Goal: Check status: Check status

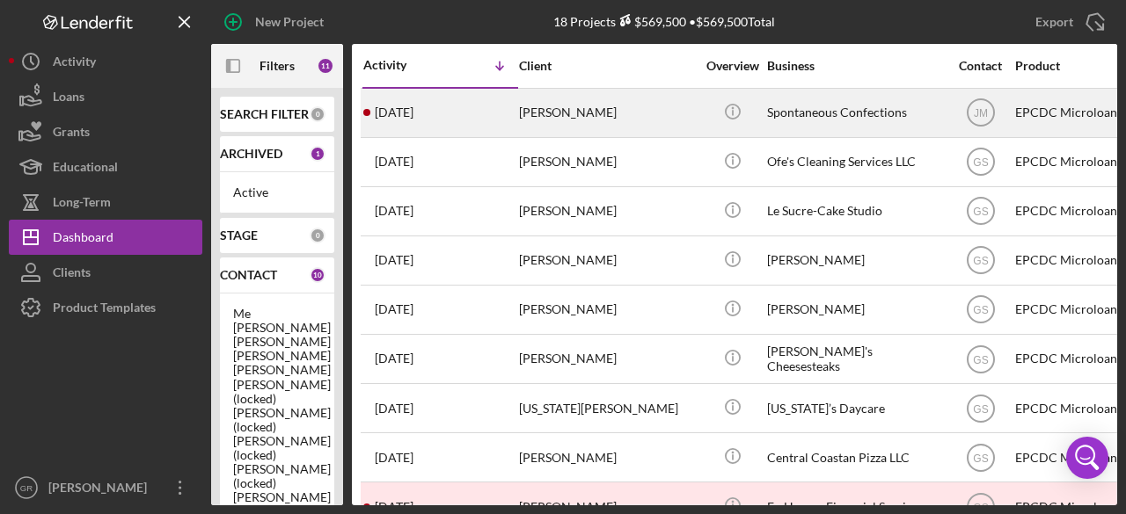
click at [626, 119] on div "[PERSON_NAME]" at bounding box center [607, 113] width 176 height 47
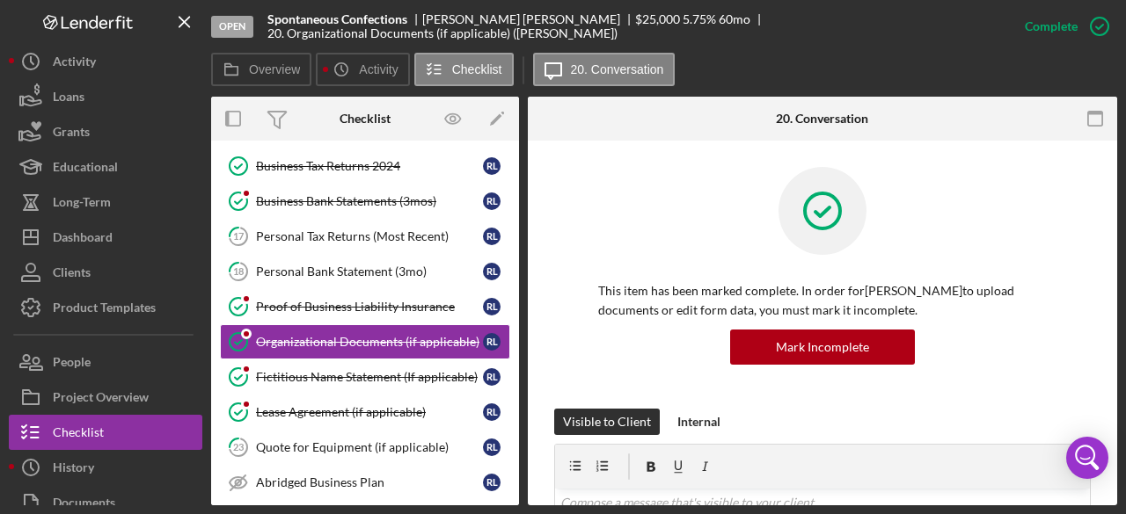
scroll to position [303, 0]
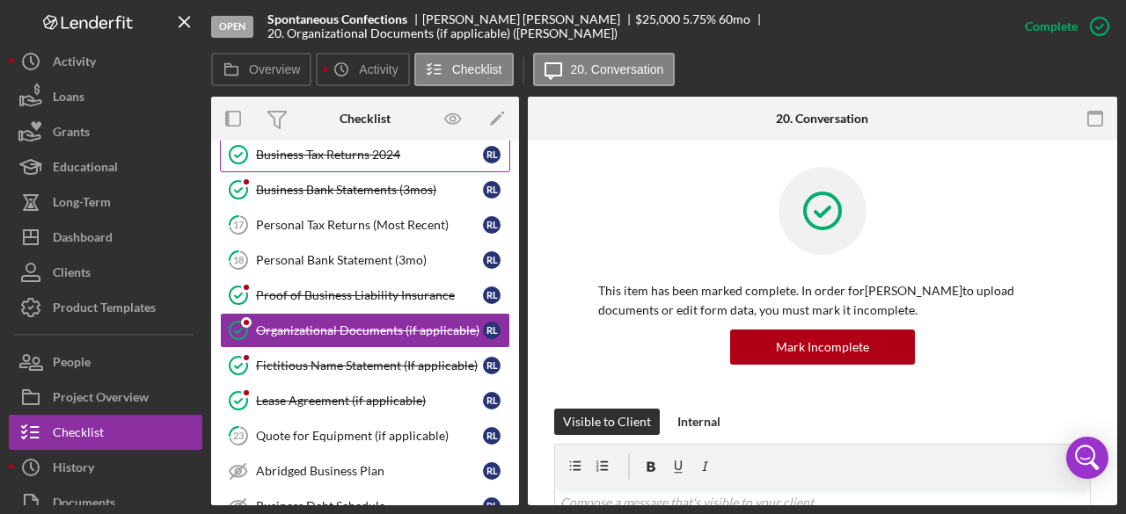
click at [368, 151] on div "Business Tax Returns 2024" at bounding box center [369, 155] width 227 height 14
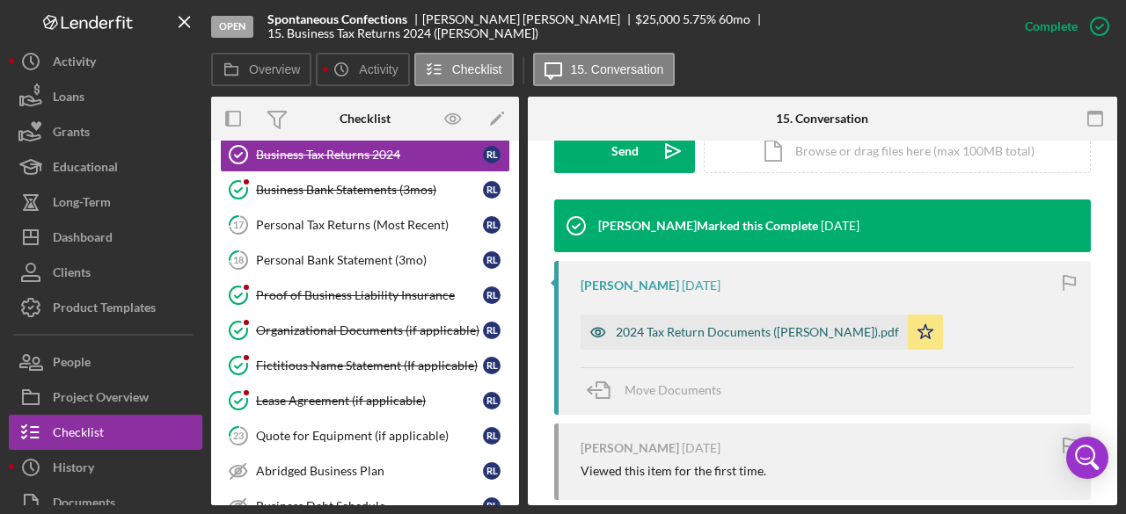
click at [677, 342] on div "2024 Tax Return Documents ([PERSON_NAME]).pdf" at bounding box center [743, 332] width 327 height 35
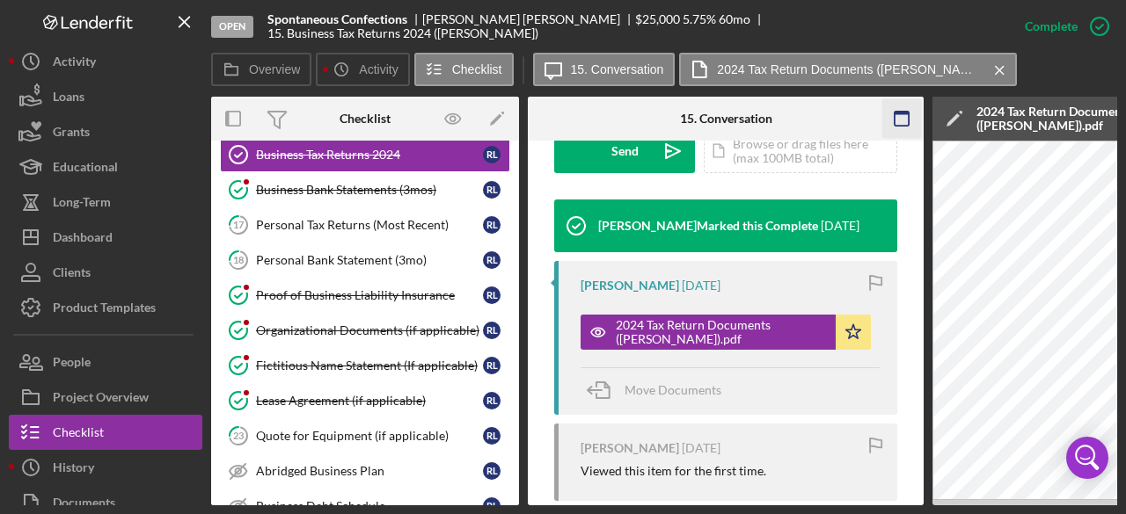
click at [895, 117] on icon "button" at bounding box center [902, 119] width 40 height 40
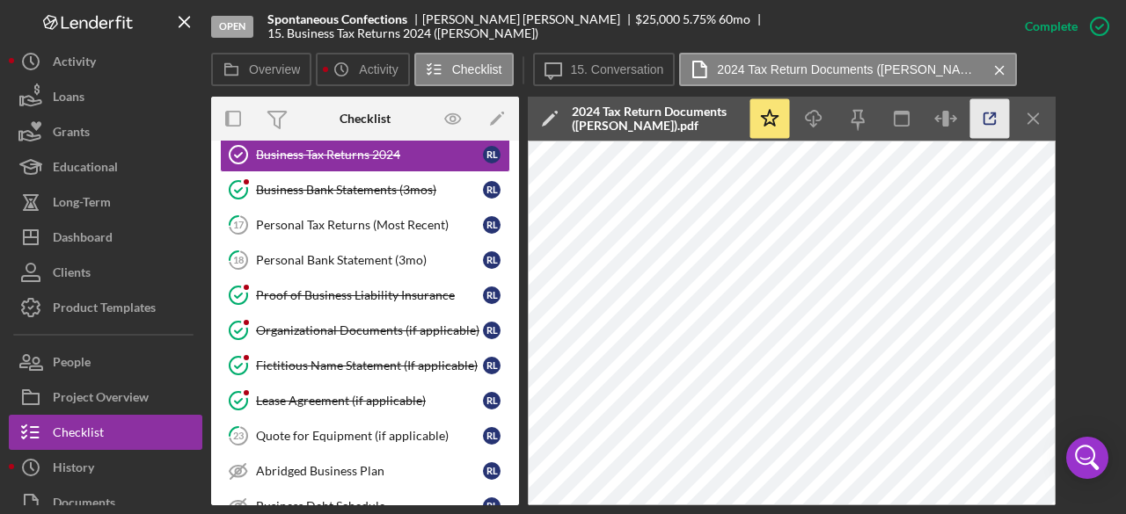
click at [999, 119] on icon "button" at bounding box center [990, 119] width 40 height 40
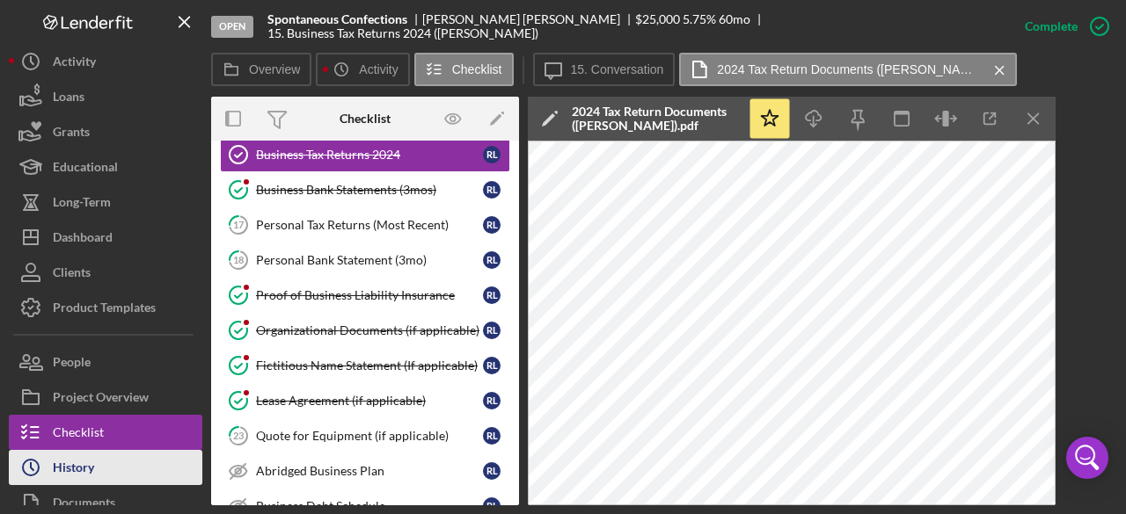
click at [121, 459] on button "Icon/History History" at bounding box center [105, 467] width 193 height 35
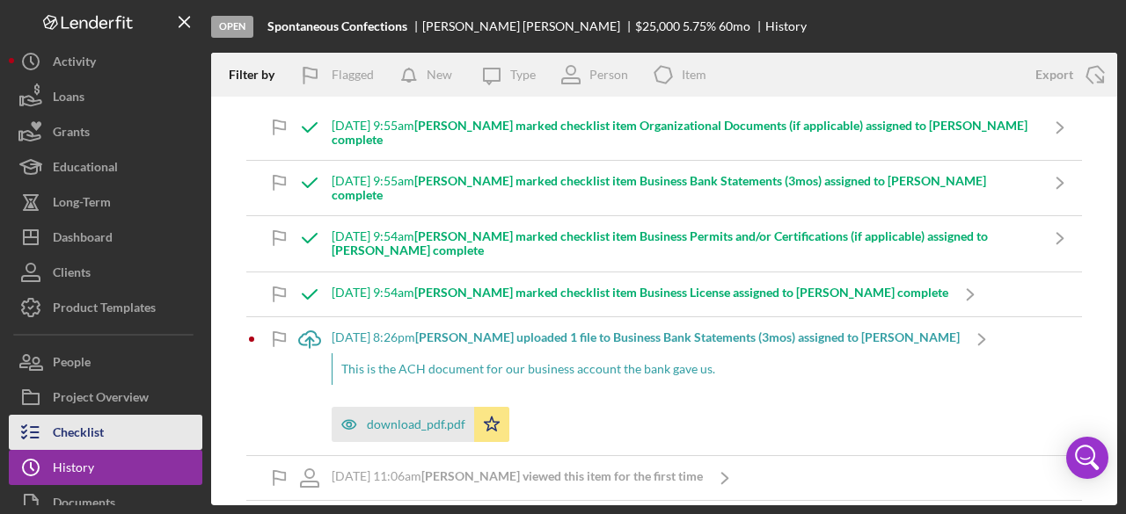
scroll to position [84, 0]
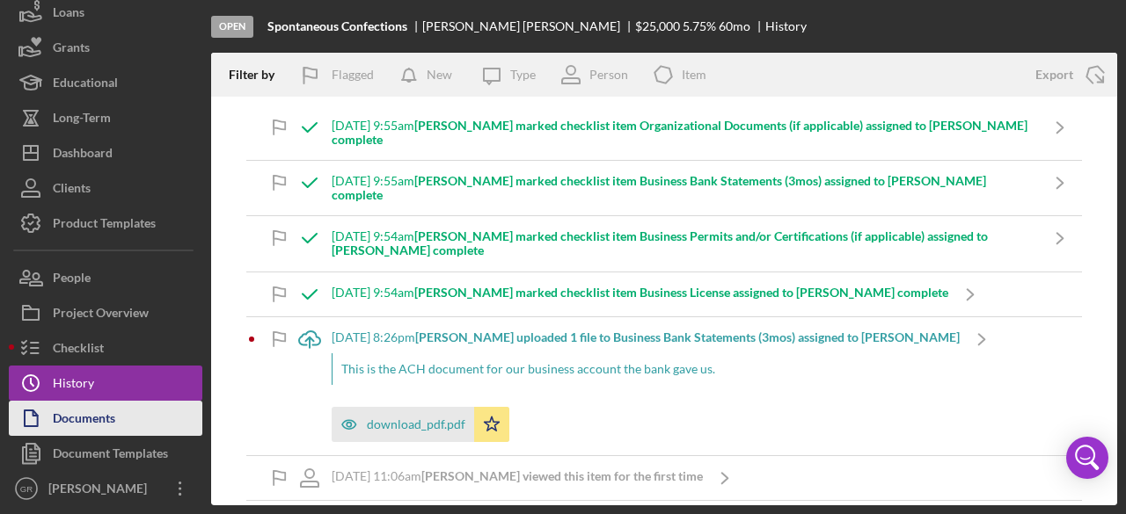
click at [95, 414] on div "Documents" at bounding box center [84, 421] width 62 height 40
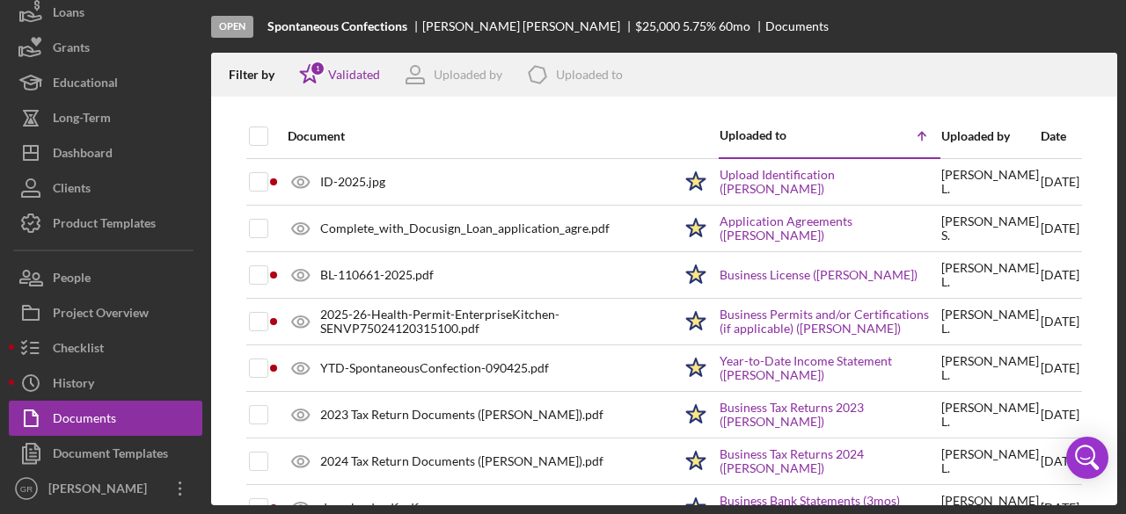
click at [343, 36] on div "Open Spontaneous Confections Robert Lenorovitz $25,000 $25,000 5.75 % 60 mo Doc…" at bounding box center [664, 26] width 906 height 53
click at [338, 73] on div "Validated" at bounding box center [354, 75] width 52 height 14
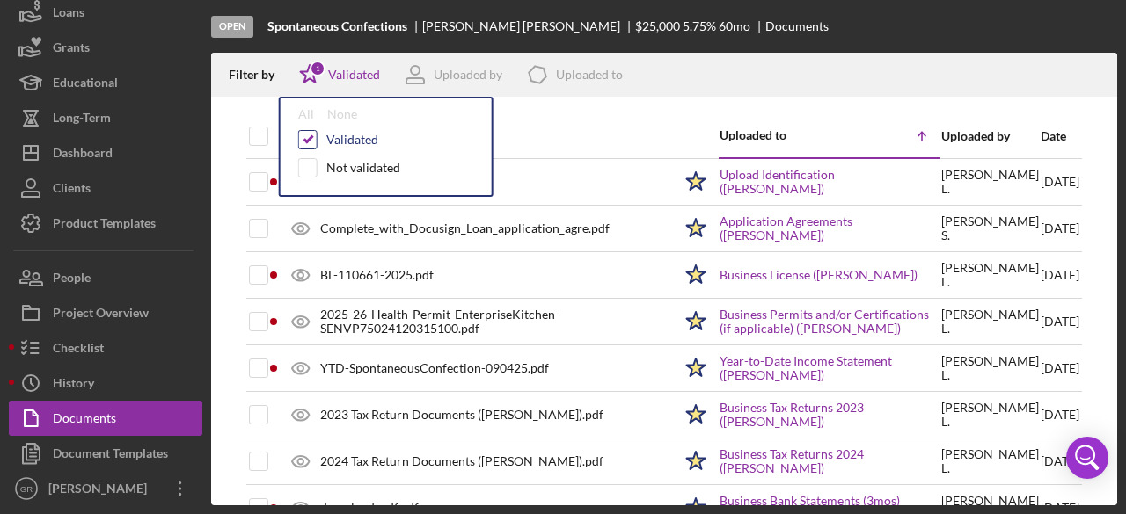
click at [311, 135] on input "checkbox" at bounding box center [308, 140] width 18 height 18
checkbox input "false"
click at [622, 108] on div at bounding box center [664, 106] width 906 height 18
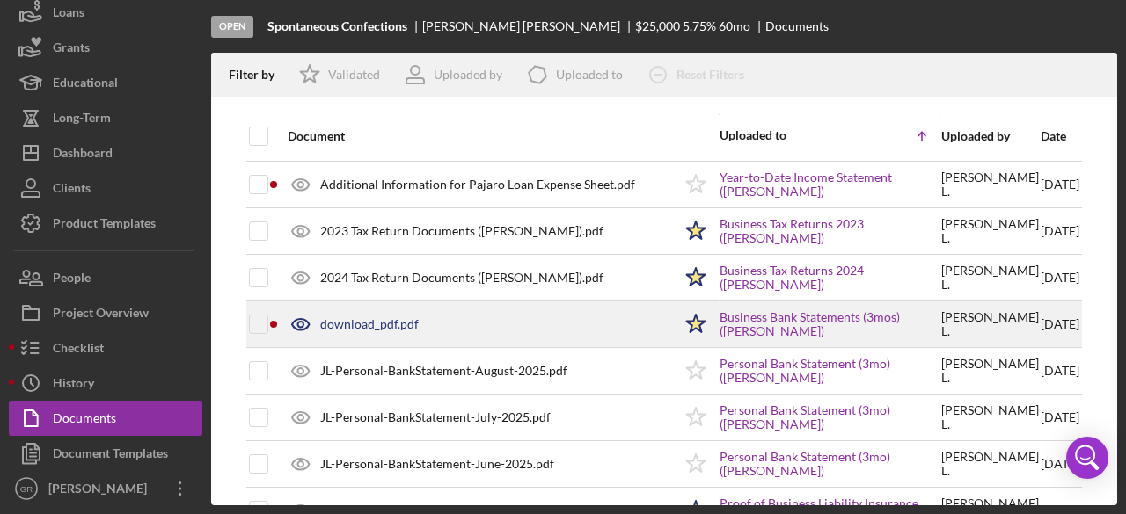
scroll to position [245, 0]
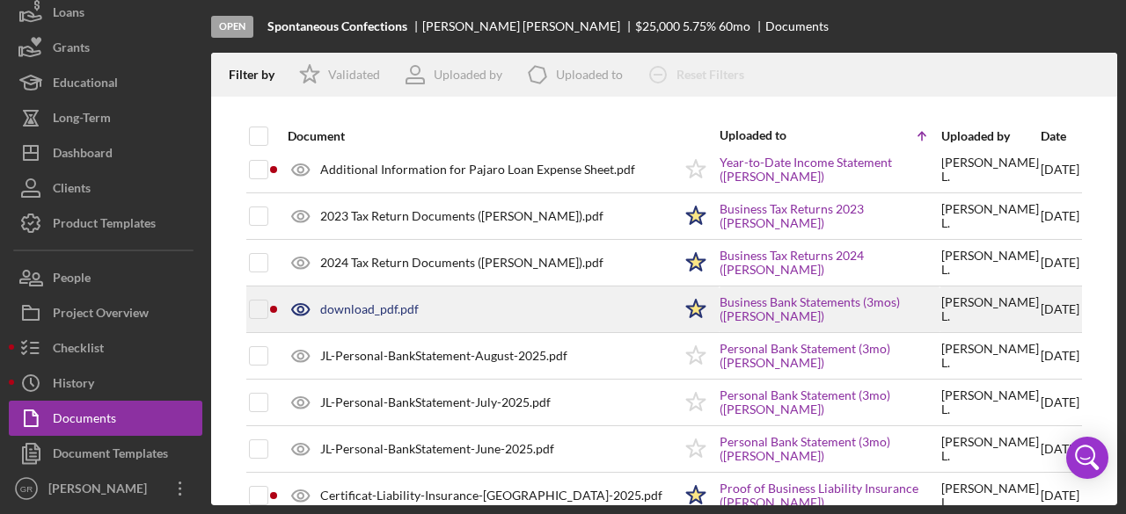
click at [376, 312] on div "download_pdf.pdf" at bounding box center [369, 310] width 98 height 14
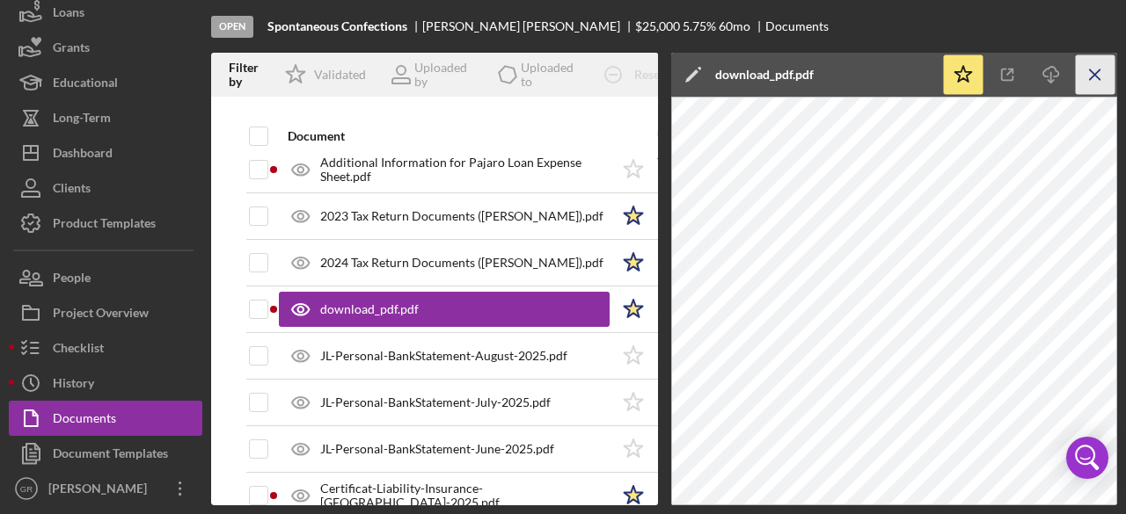
click at [1092, 84] on icon "Icon/Menu Close" at bounding box center [1096, 75] width 40 height 40
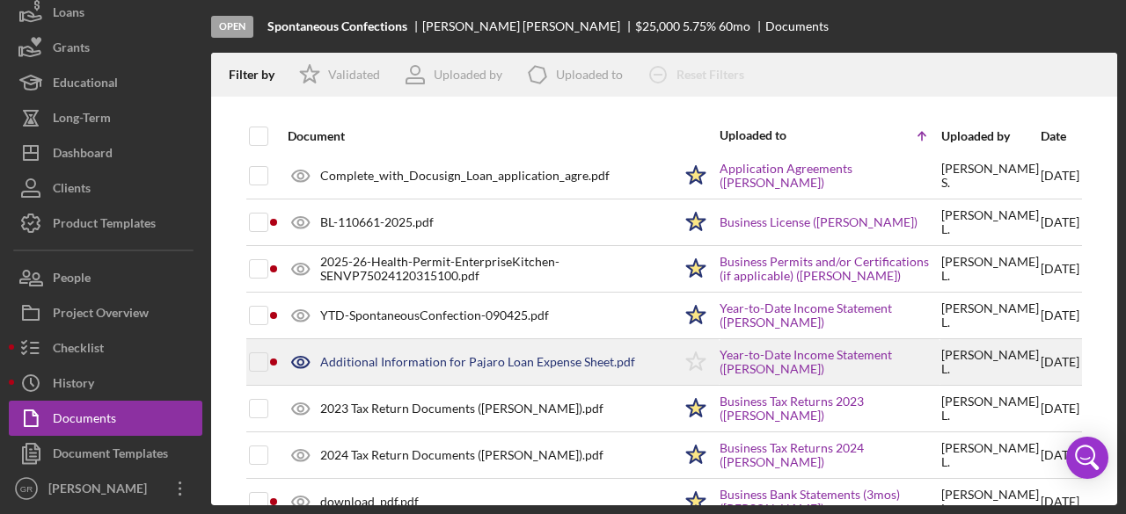
scroll to position [88, 0]
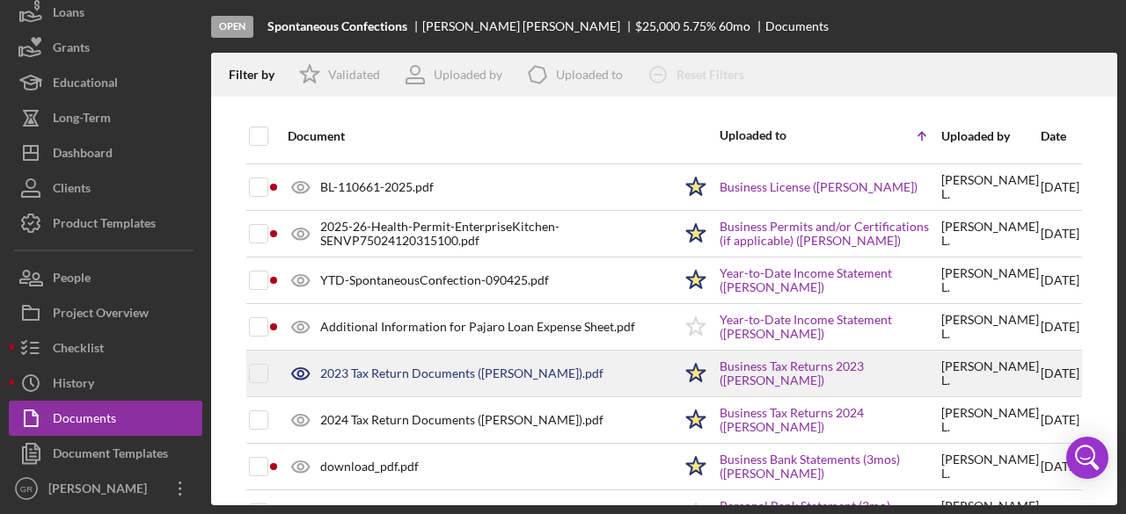
click at [413, 379] on div "2023 Tax Return Documents (Lopez Robert).pdf" at bounding box center [475, 374] width 393 height 44
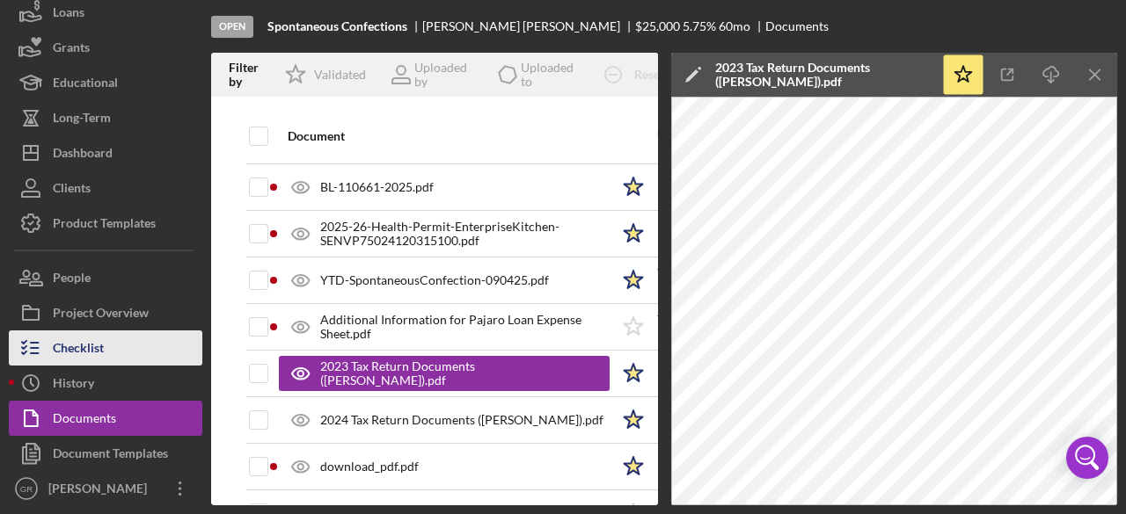
click at [81, 349] on div "Checklist" at bounding box center [78, 351] width 51 height 40
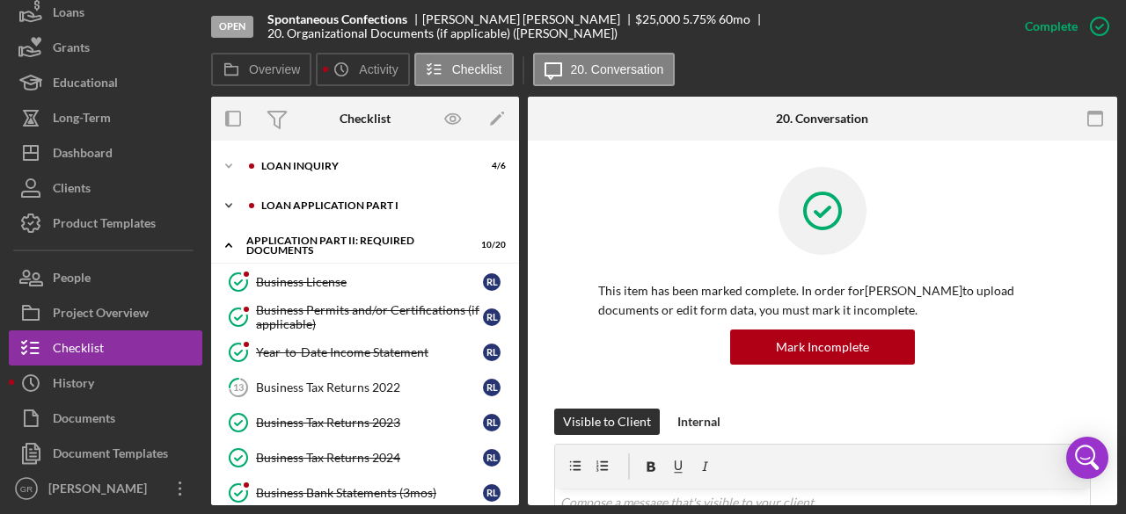
click at [370, 200] on div "Icon/Expander Loan Application Part I 4 / 6" at bounding box center [365, 205] width 308 height 35
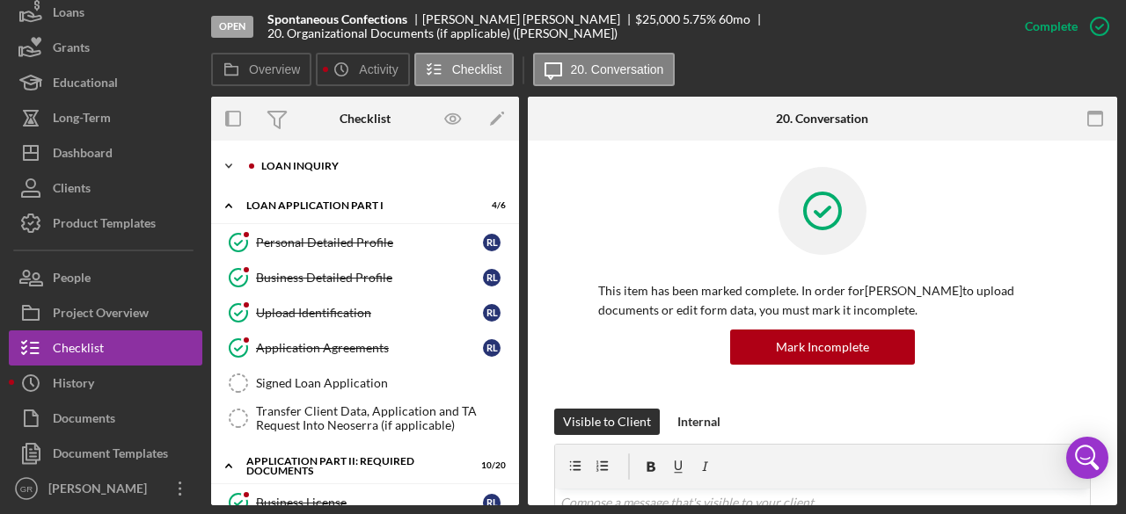
click at [341, 157] on div "Icon/Expander Loan Inquiry 4 / 6" at bounding box center [365, 166] width 308 height 35
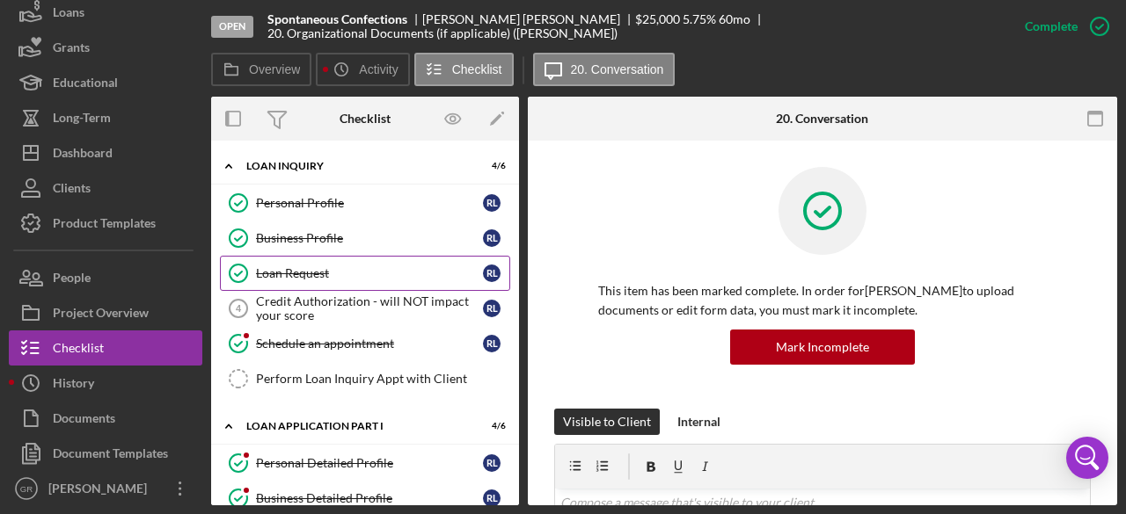
click at [368, 266] on div "Loan Request" at bounding box center [369, 273] width 227 height 14
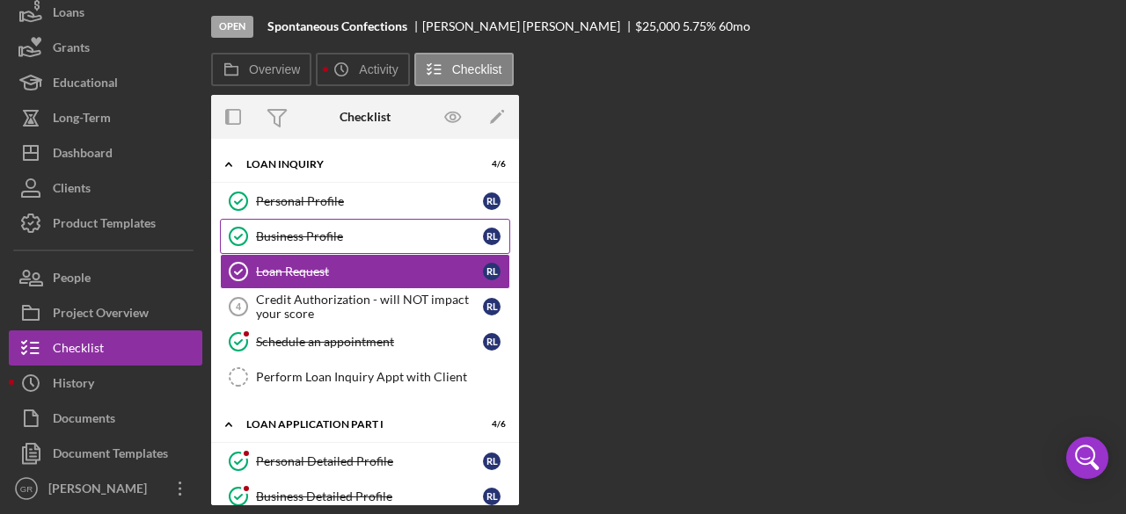
click at [332, 226] on link "Business Profile Business Profile R L" at bounding box center [365, 236] width 290 height 35
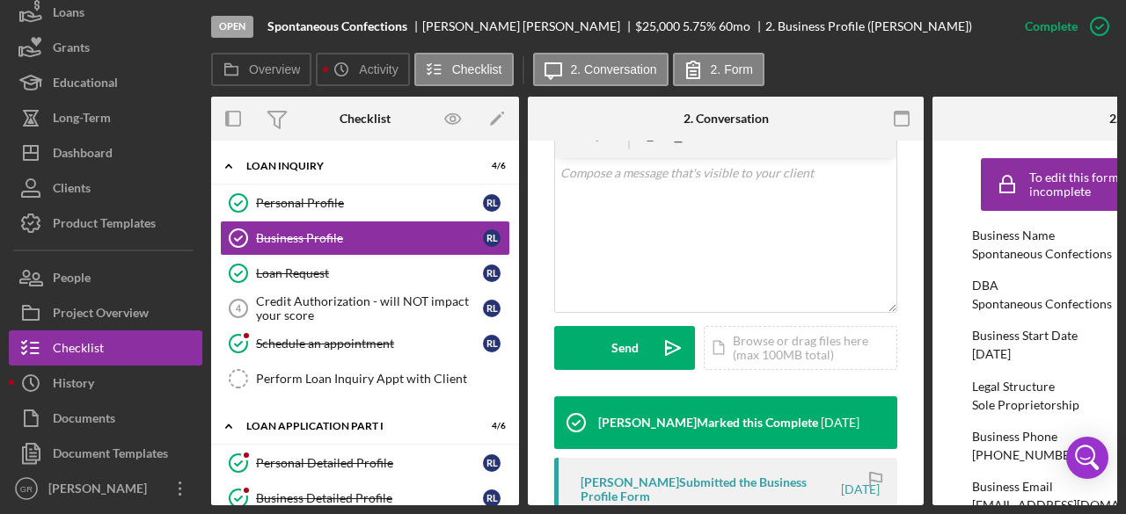
scroll to position [352, 0]
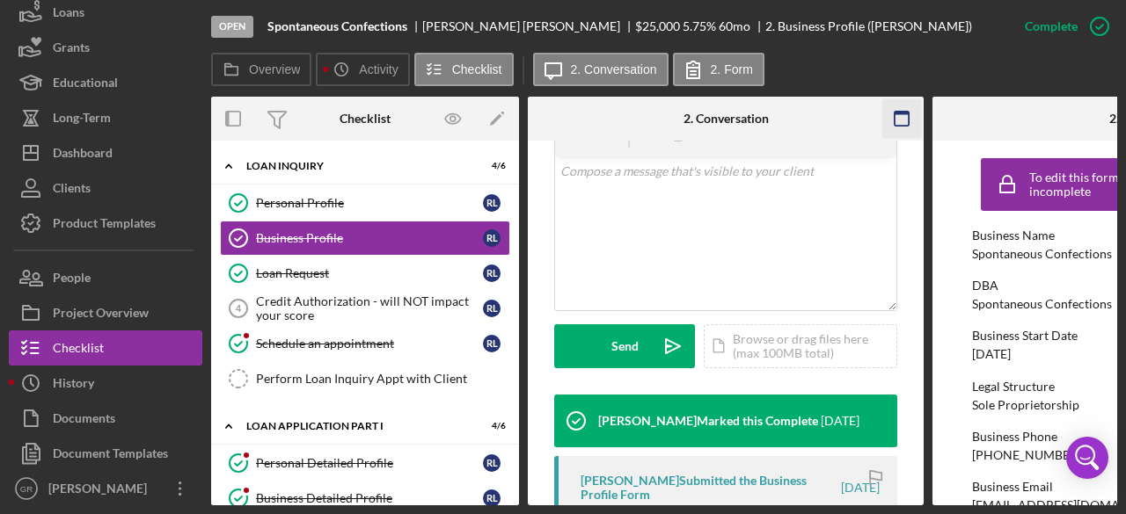
click at [899, 117] on icon "button" at bounding box center [902, 119] width 40 height 40
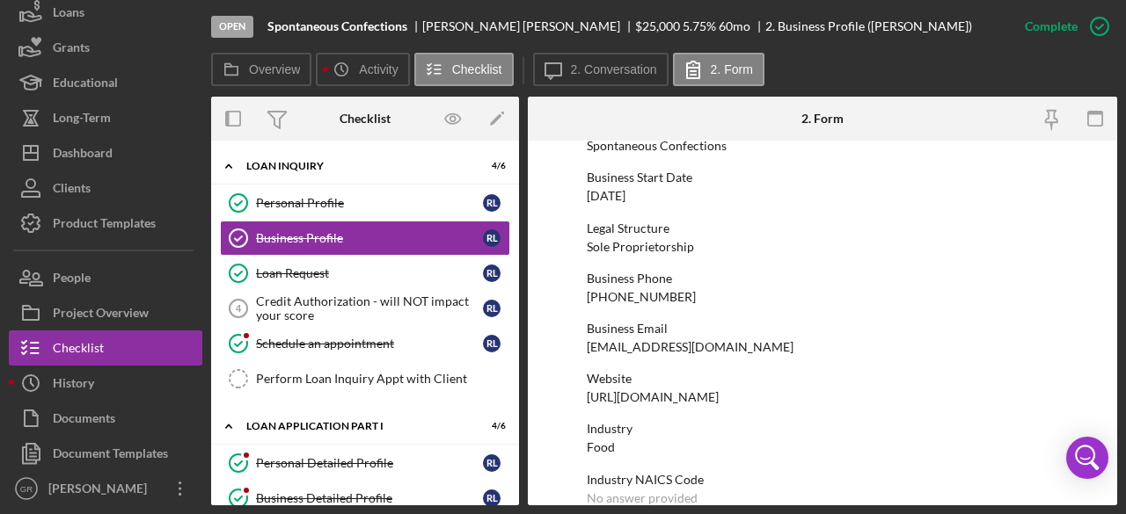
scroll to position [176, 0]
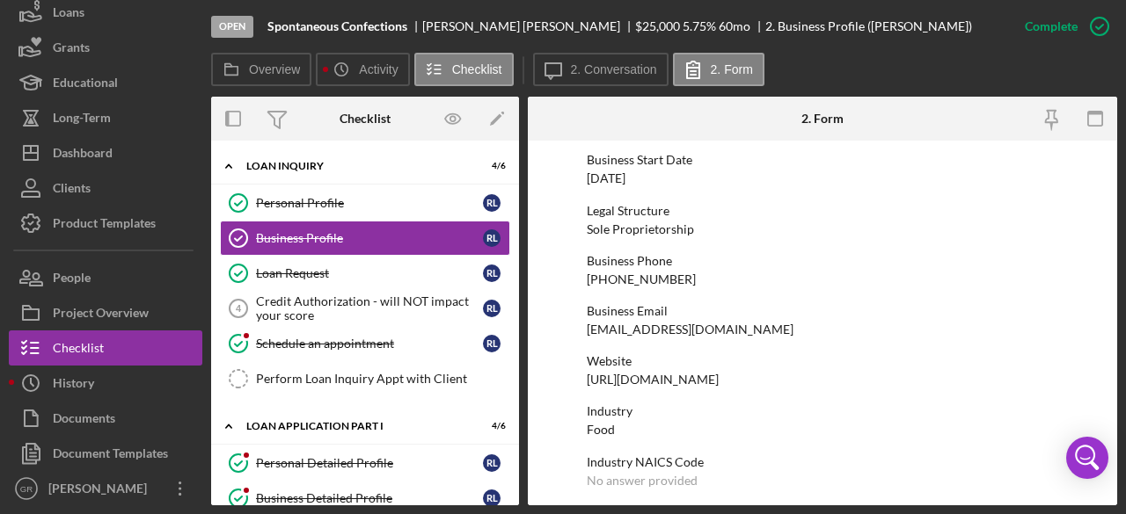
drag, startPoint x: 842, startPoint y: 326, endPoint x: 573, endPoint y: 335, distance: 269.2
click at [573, 335] on form "To edit this form you must mark this item incomplete Business Name Spontaneous …" at bounding box center [822, 323] width 589 height 365
copy div "baked@spontaneousconfections.com"
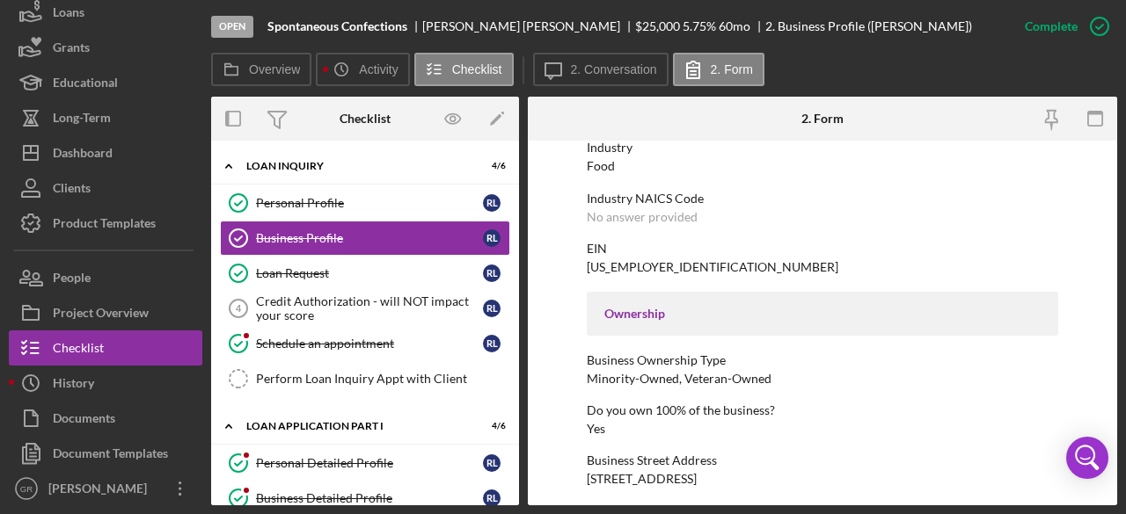
scroll to position [704, 0]
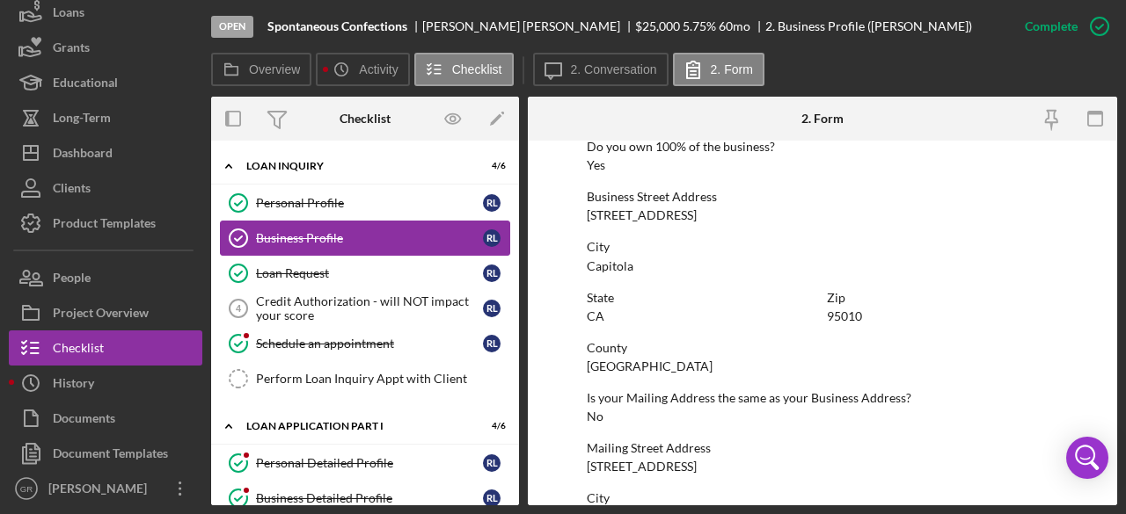
drag, startPoint x: 360, startPoint y: 207, endPoint x: 415, endPoint y: 231, distance: 60.6
click at [360, 207] on div "Personal Profile" at bounding box center [369, 203] width 227 height 14
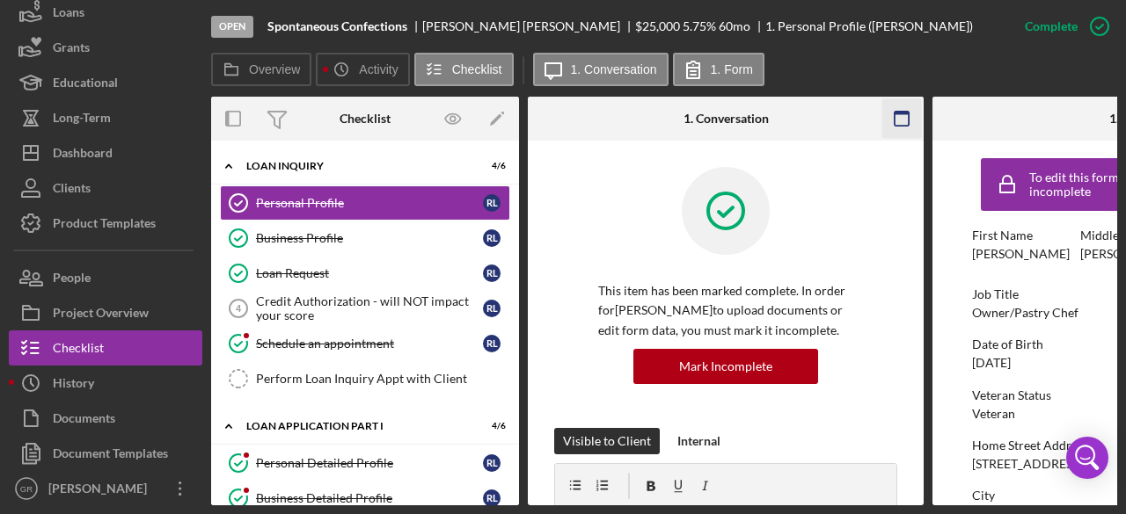
click at [897, 113] on rect "button" at bounding box center [901, 114] width 14 height 4
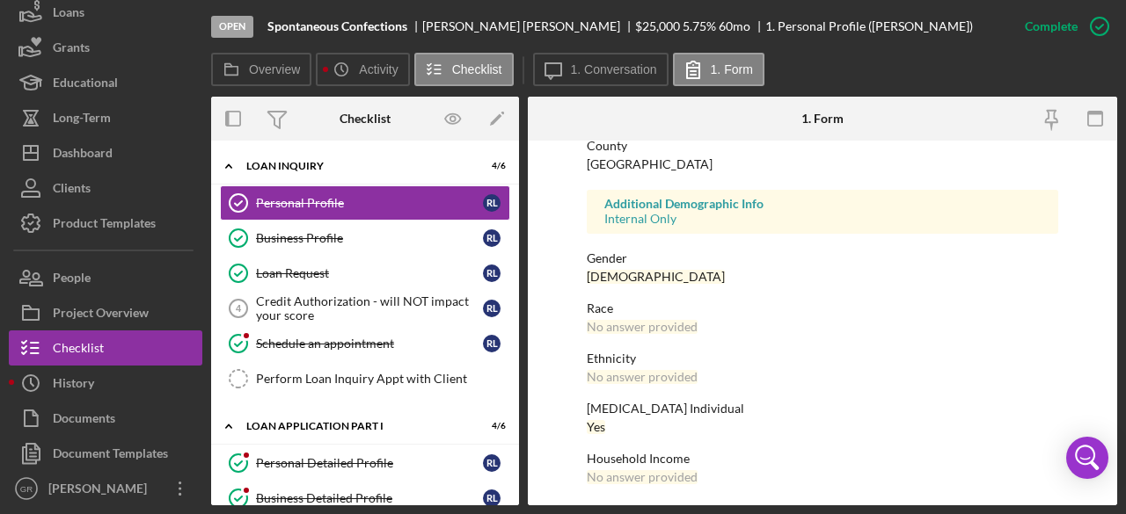
scroll to position [456, 0]
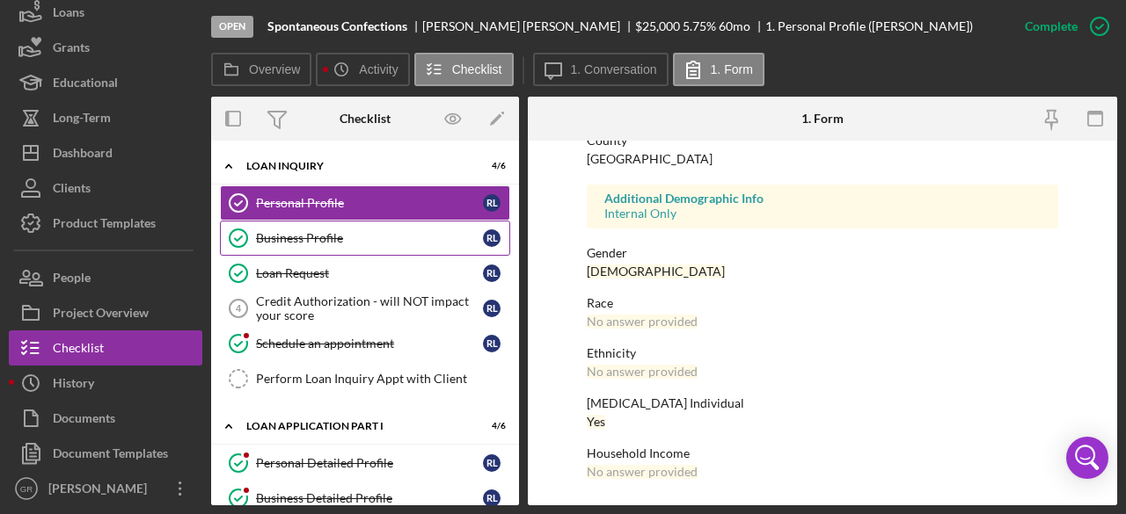
click at [387, 242] on div "Business Profile" at bounding box center [369, 238] width 227 height 14
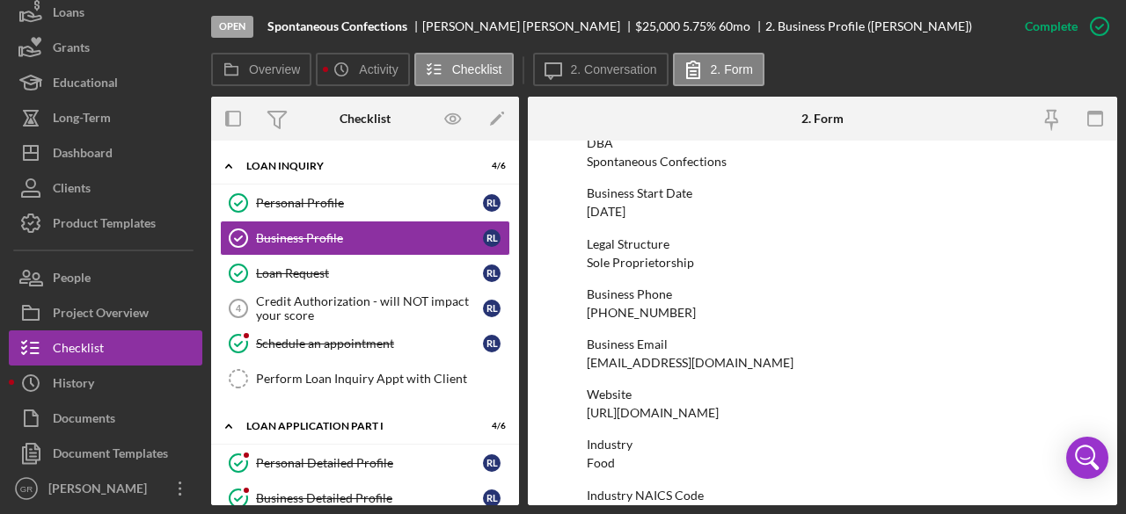
scroll to position [264, 0]
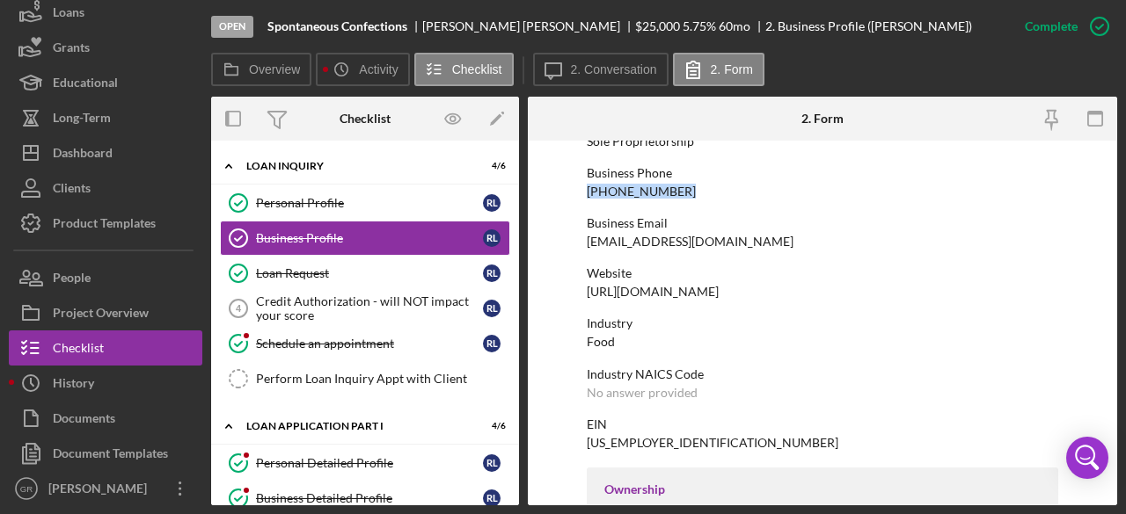
drag, startPoint x: 690, startPoint y: 193, endPoint x: 584, endPoint y: 191, distance: 106.4
click at [584, 191] on form "To edit this form you must mark this item incomplete Business Name Spontaneous …" at bounding box center [822, 323] width 589 height 365
copy div "(831) 480-5166"
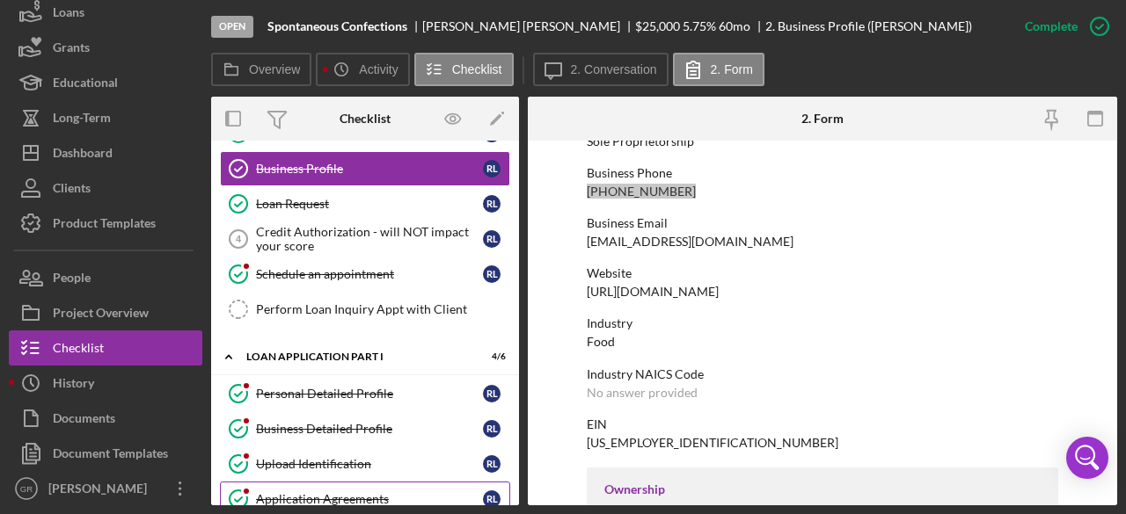
scroll to position [180, 0]
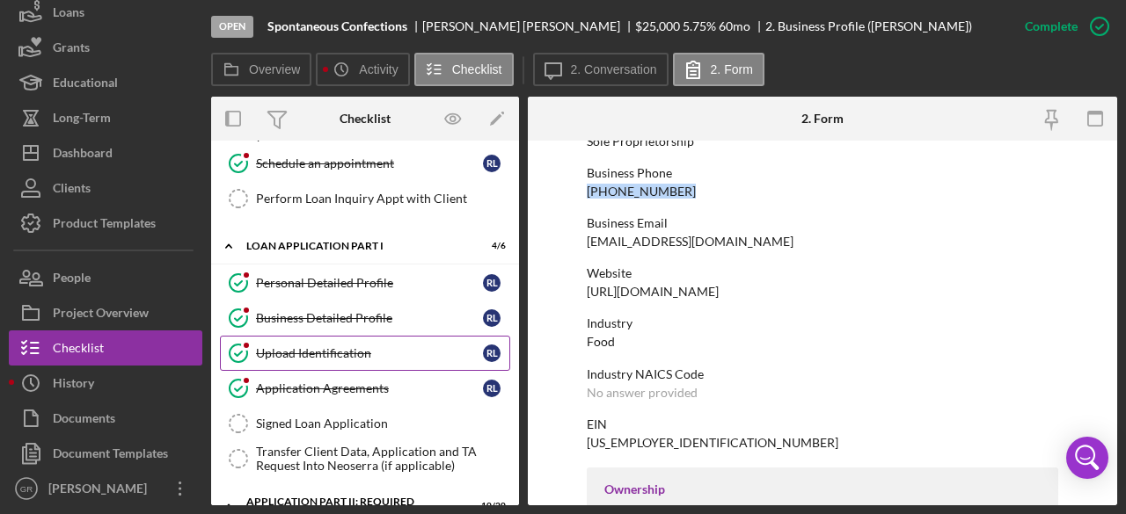
drag, startPoint x: 340, startPoint y: 325, endPoint x: 327, endPoint y: 343, distance: 22.7
click at [340, 325] on link "Business Detailed Profile Business Detailed Profile R L" at bounding box center [365, 318] width 290 height 35
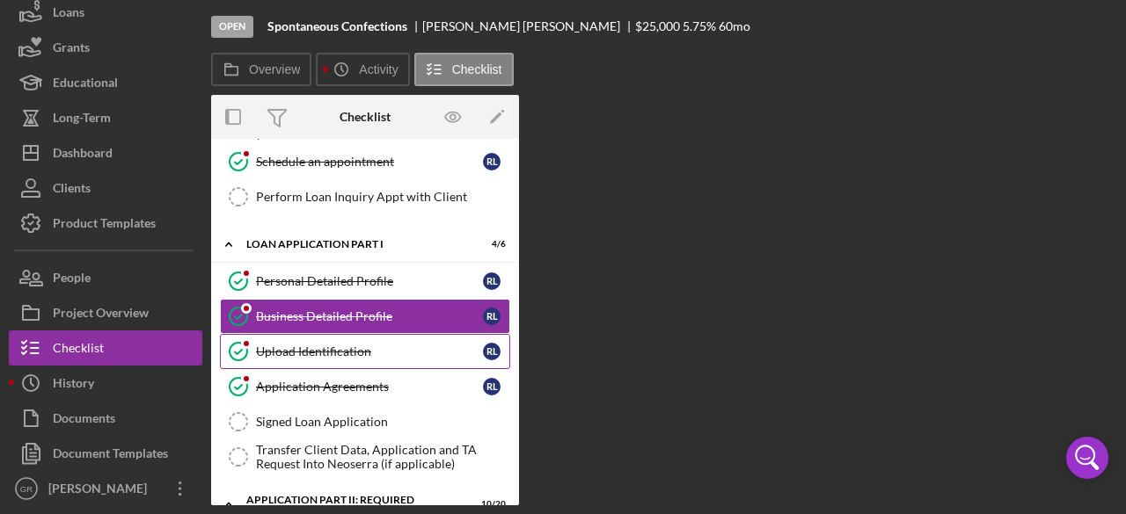
click at [327, 345] on div "Upload Identification" at bounding box center [369, 352] width 227 height 14
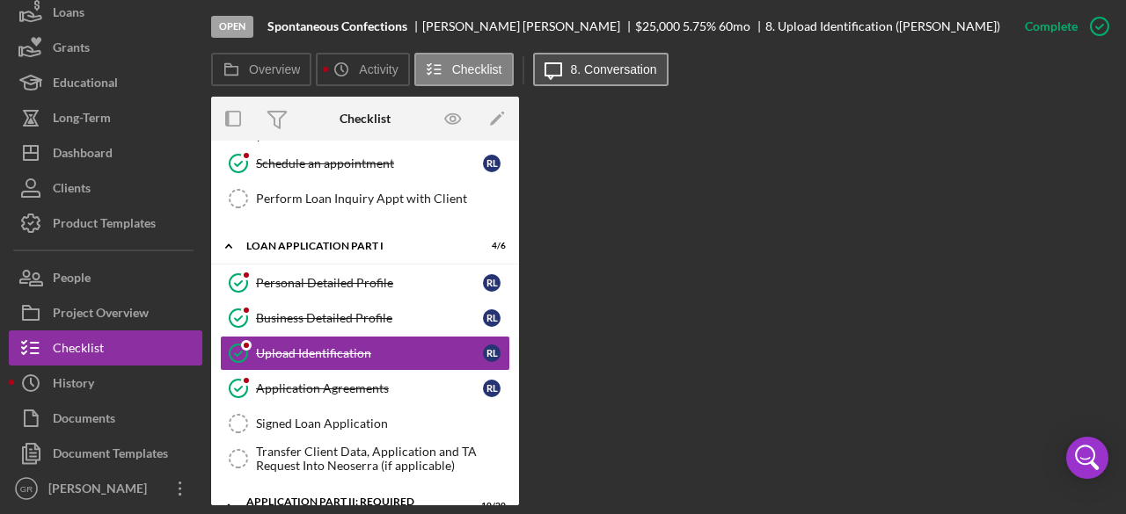
click at [616, 66] on label "8. Conversation" at bounding box center [614, 69] width 86 height 14
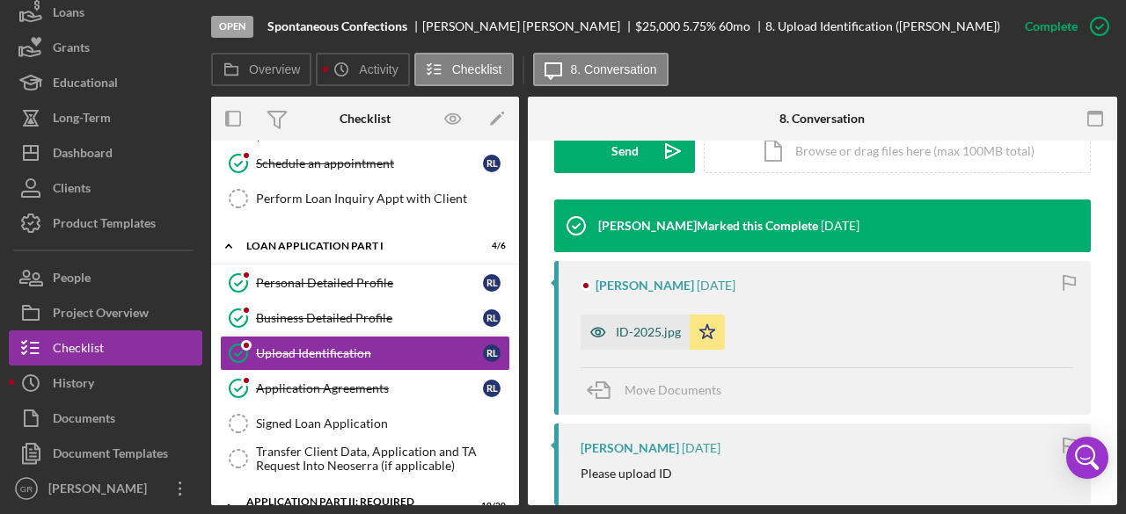
click at [638, 320] on div "ID-2025.jpg" at bounding box center [634, 332] width 109 height 35
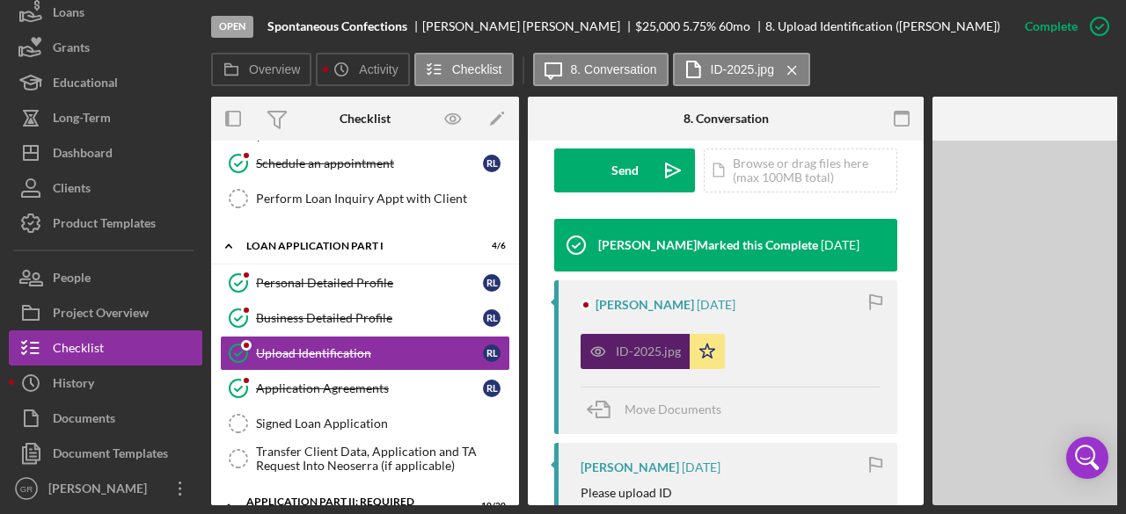
scroll to position [547, 0]
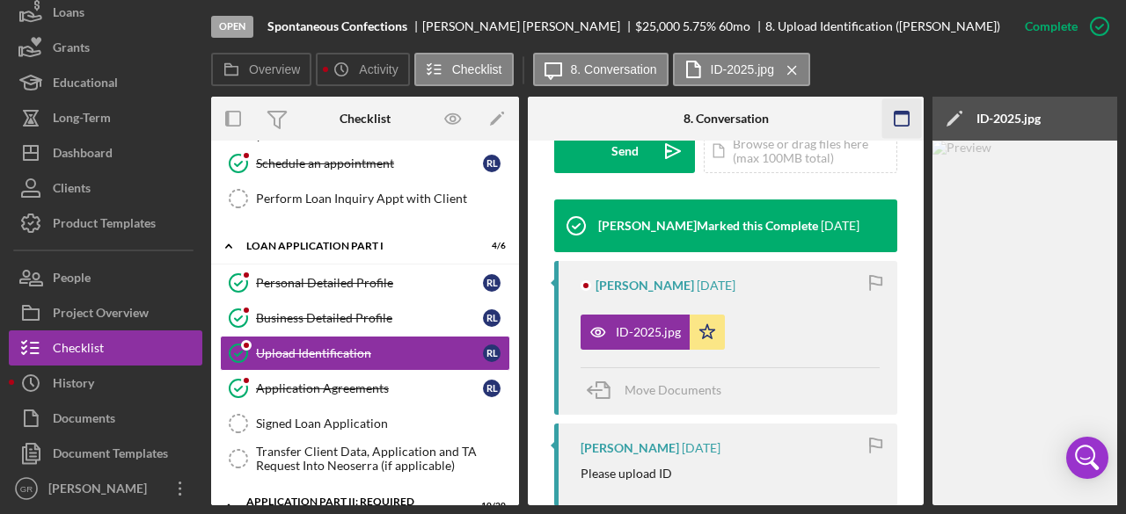
click at [902, 119] on icon "button" at bounding box center [902, 119] width 40 height 40
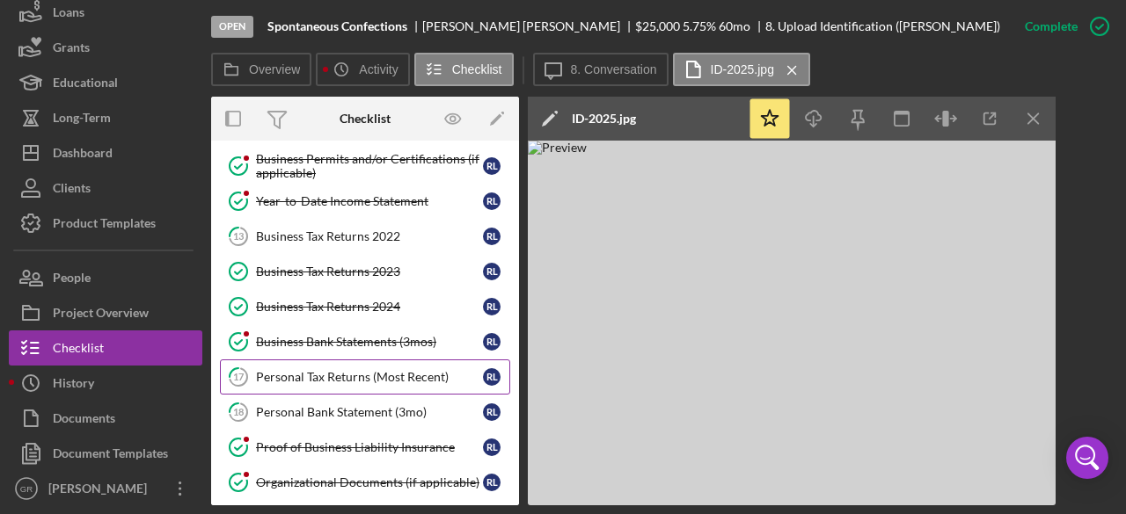
scroll to position [620, 0]
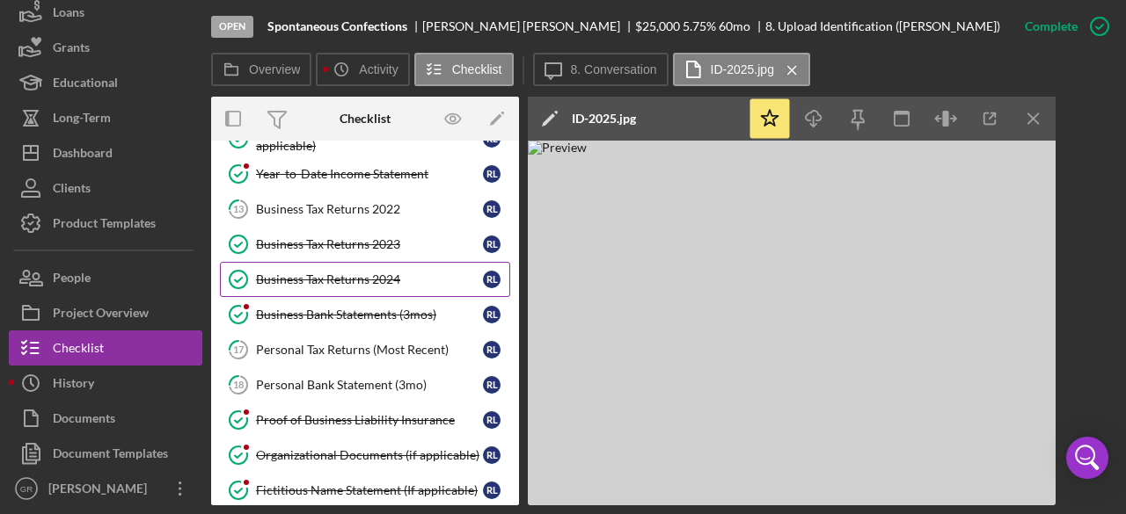
drag, startPoint x: 373, startPoint y: 233, endPoint x: 371, endPoint y: 252, distance: 19.4
click at [375, 237] on div "Business Tax Returns 2023" at bounding box center [369, 244] width 227 height 14
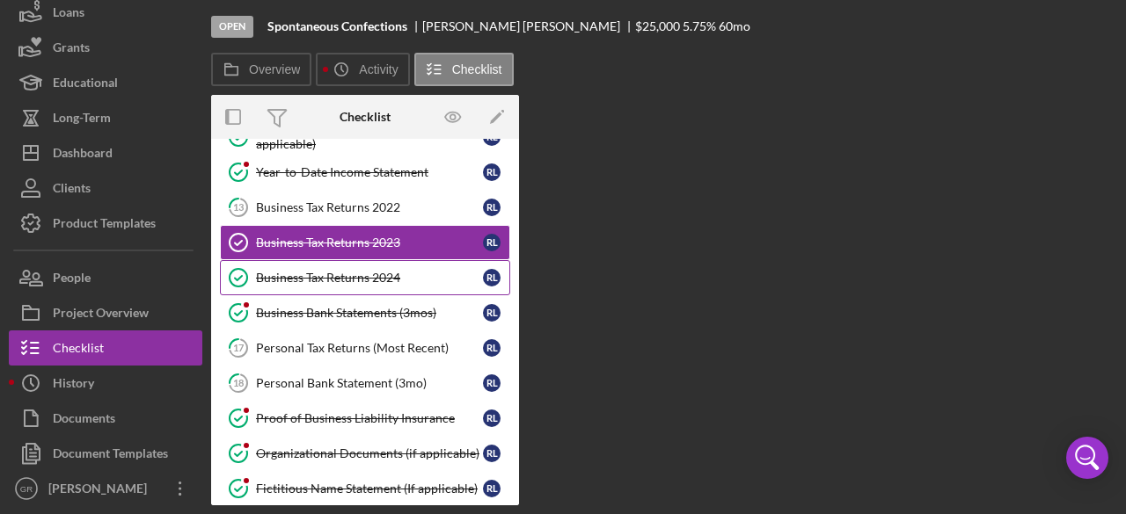
click at [371, 271] on div "Business Tax Returns 2024" at bounding box center [369, 278] width 227 height 14
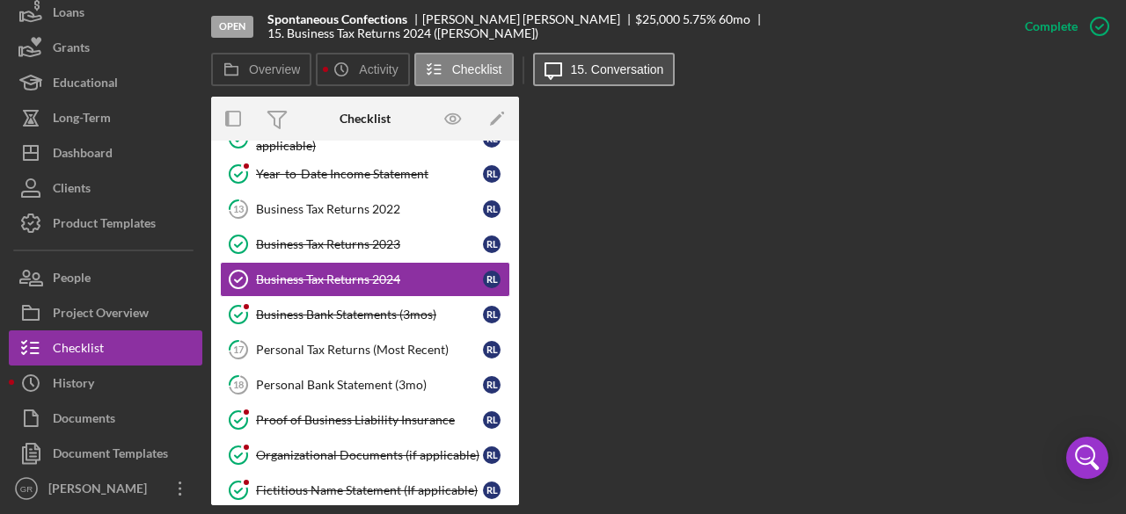
drag, startPoint x: 576, startPoint y: 86, endPoint x: 584, endPoint y: 80, distance: 10.0
click at [582, 83] on div "Icon/Message 15. Conversation" at bounding box center [606, 70] width 147 height 35
click at [587, 79] on button "Icon/Message 15. Conversation" at bounding box center [604, 69] width 142 height 33
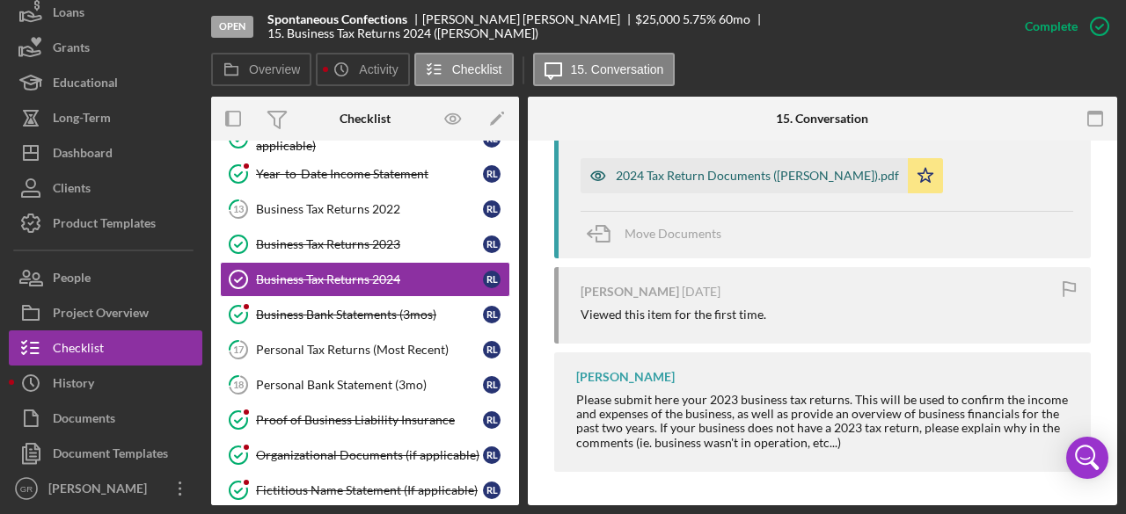
click at [686, 162] on div "2024 Tax Return Documents ([PERSON_NAME]).pdf" at bounding box center [743, 175] width 327 height 35
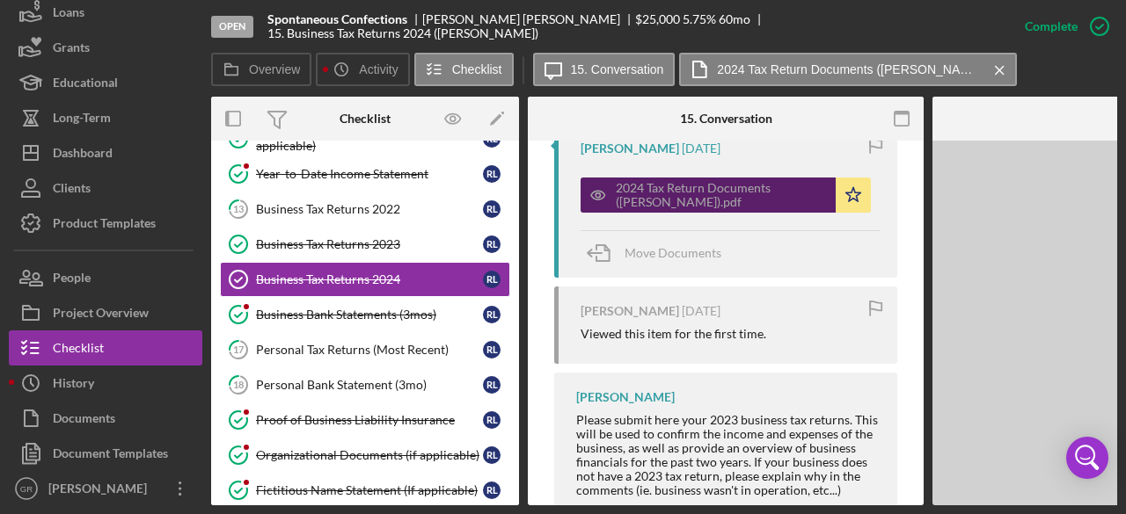
scroll to position [704, 0]
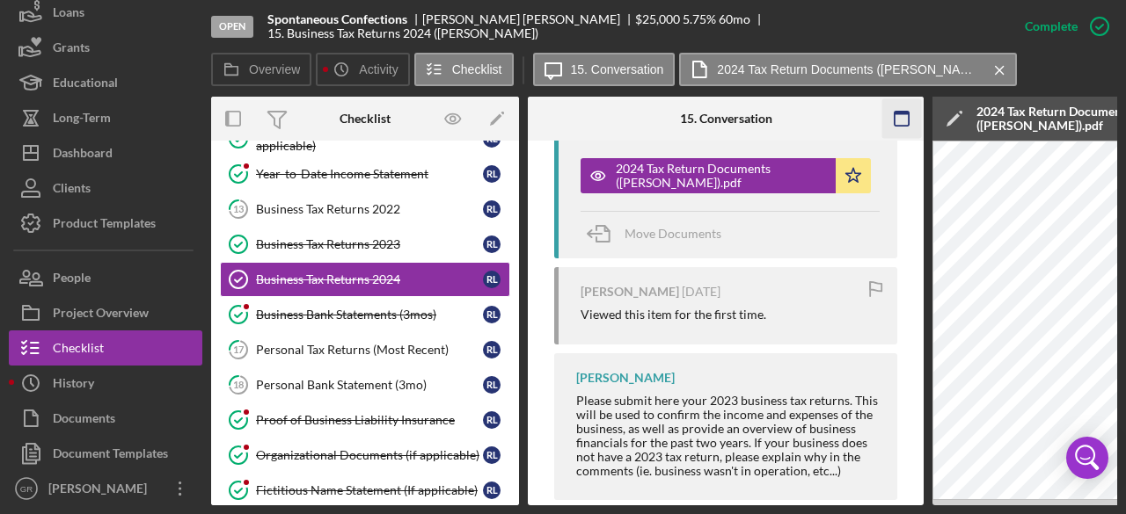
click at [899, 124] on icon "button" at bounding box center [902, 119] width 40 height 40
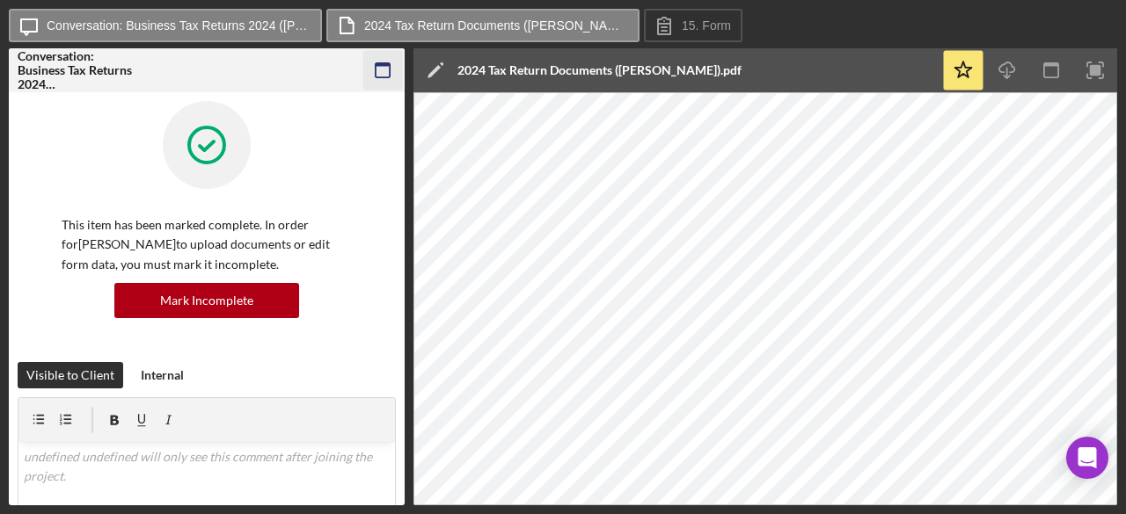
click at [396, 75] on icon "button" at bounding box center [383, 71] width 40 height 40
